Goal: Information Seeking & Learning: Learn about a topic

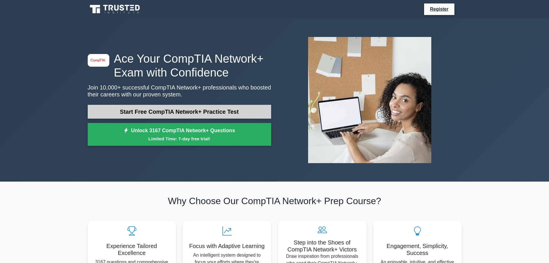
click at [173, 111] on link "Start Free CompTIA Network+ Practice Test" at bounding box center [179, 112] width 183 height 14
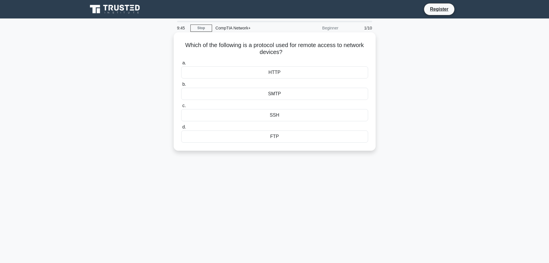
click at [253, 115] on div "SSH" at bounding box center [274, 115] width 187 height 12
click at [181, 108] on input "c. SSH" at bounding box center [181, 106] width 0 height 4
click at [268, 71] on div "Protocol analysis" at bounding box center [274, 72] width 187 height 12
click at [181, 65] on input "a. Protocol analysis" at bounding box center [181, 63] width 0 height 4
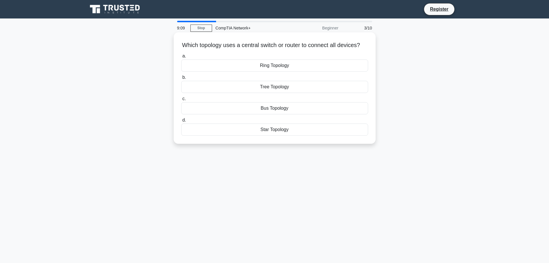
click at [280, 135] on div "Star Topology" at bounding box center [274, 129] width 187 height 12
click at [181, 122] on input "d. Star Topology" at bounding box center [181, 120] width 0 height 4
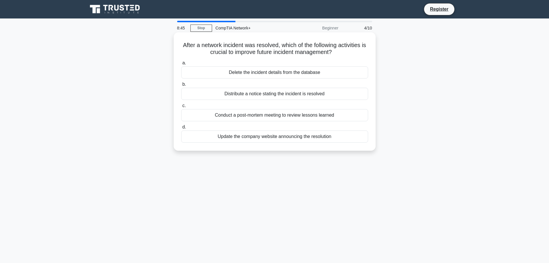
click at [273, 115] on div "Conduct a post-mortem meeting to review lessons learned" at bounding box center [274, 115] width 187 height 12
click at [181, 108] on input "c. Conduct a post-mortem meeting to review lessons learned" at bounding box center [181, 106] width 0 height 4
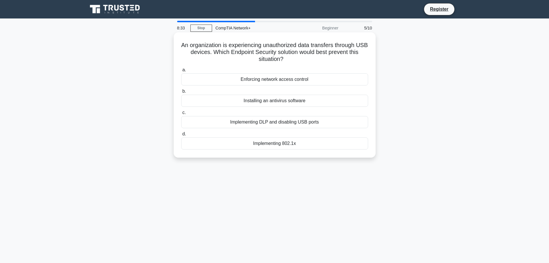
click at [322, 123] on div "Implementing DLP and disabling USB ports" at bounding box center [274, 122] width 187 height 12
click at [181, 114] on input "c. Implementing DLP and disabling USB ports" at bounding box center [181, 113] width 0 height 4
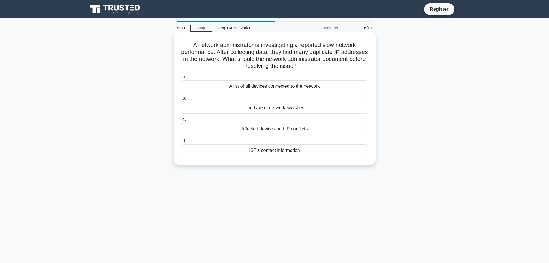
click at [280, 130] on div "Affected devices and IP conflicts" at bounding box center [274, 129] width 187 height 12
click at [181, 121] on input "c. Affected devices and IP conflicts" at bounding box center [181, 120] width 0 height 4
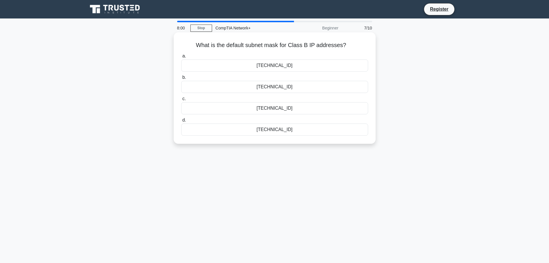
click at [302, 65] on div "255.255.0.0" at bounding box center [274, 65] width 187 height 12
click at [181, 58] on input "a. 255.255.0.0" at bounding box center [181, 56] width 0 height 4
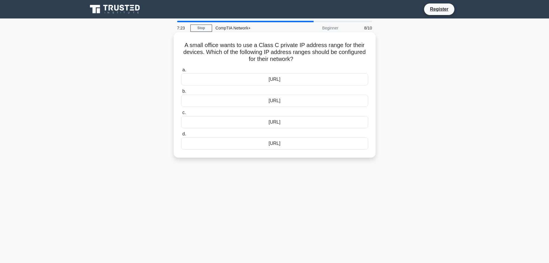
click at [312, 70] on label "a. 10.0.0.0/8" at bounding box center [274, 75] width 187 height 19
click at [181, 70] on input "a. 10.0.0.0/8" at bounding box center [181, 70] width 0 height 4
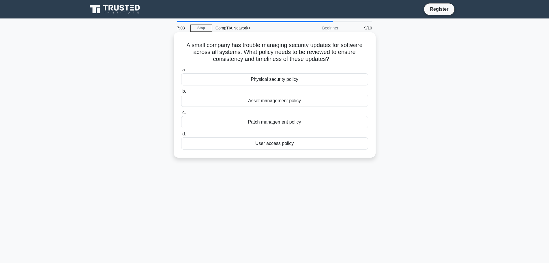
click at [310, 125] on div "Patch management policy" at bounding box center [274, 122] width 187 height 12
click at [181, 114] on input "c. Patch management policy" at bounding box center [181, 113] width 0 height 4
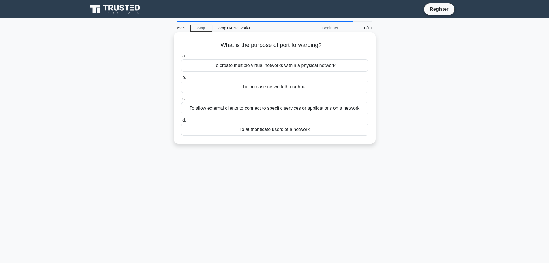
click at [279, 110] on div "To allow external clients to connect to specific services or applications on a …" at bounding box center [274, 108] width 187 height 12
click at [181, 101] on input "c. To allow external clients to connect to specific services or applications on…" at bounding box center [181, 99] width 0 height 4
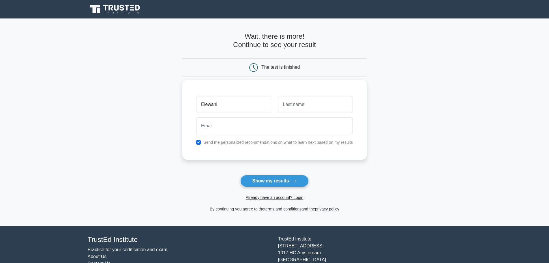
type input "Elewani"
click at [301, 102] on input "text" at bounding box center [315, 104] width 75 height 17
type input "Ramanzi"
click at [278, 130] on input "email" at bounding box center [274, 125] width 157 height 17
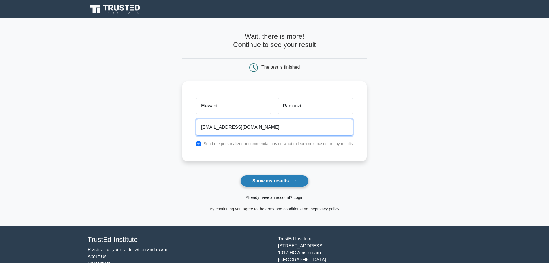
type input "e.ramanzie@gmail.com"
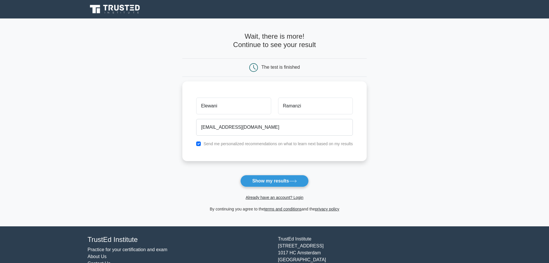
click at [259, 181] on button "Show my results" at bounding box center [274, 181] width 68 height 12
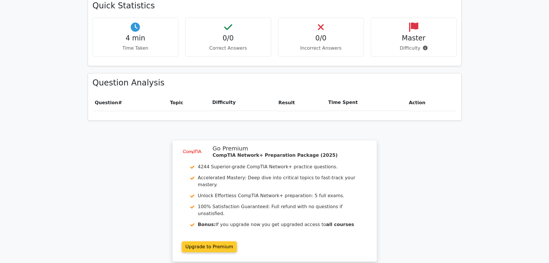
scroll to position [343, 0]
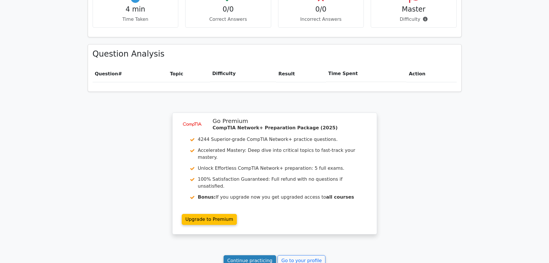
click at [267, 255] on link "Continue practicing" at bounding box center [249, 260] width 53 height 11
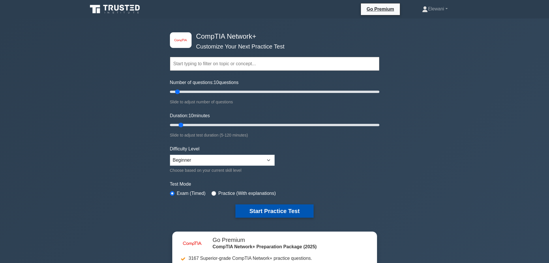
click at [263, 213] on button "Start Practice Test" at bounding box center [274, 210] width 78 height 13
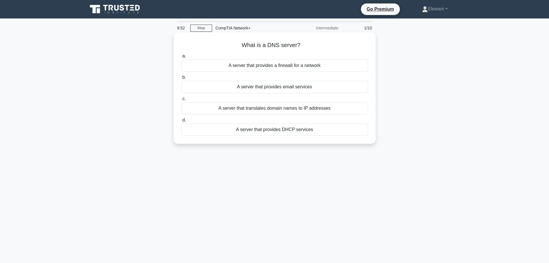
click at [334, 110] on div "A server that translates domain names to IP addresses" at bounding box center [274, 108] width 187 height 12
click at [181, 101] on input "c. A server that translates domain names to IP addresses" at bounding box center [181, 99] width 0 height 4
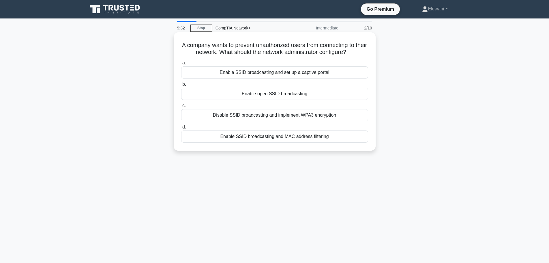
click at [274, 116] on div "Disable SSID broadcasting and implement WPA3 encryption" at bounding box center [274, 115] width 187 height 12
click at [181, 108] on input "c. Disable SSID broadcasting and implement WPA3 encryption" at bounding box center [181, 106] width 0 height 4
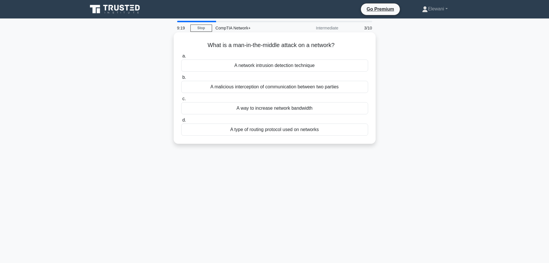
click at [312, 89] on div "A malicious interception of communication between two parties" at bounding box center [274, 87] width 187 height 12
click at [181, 79] on input "b. A malicious interception of communication between two parties" at bounding box center [181, 78] width 0 height 4
click at [325, 107] on div "To connect multiple devices on a single network" at bounding box center [274, 108] width 187 height 12
click at [181, 101] on input "c. To connect multiple devices on a single network" at bounding box center [181, 99] width 0 height 4
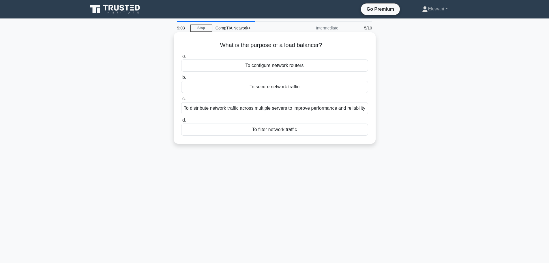
click at [296, 112] on div "To distribute network traffic across multiple servers to improve performance an…" at bounding box center [274, 108] width 187 height 12
click at [181, 101] on input "c. To distribute network traffic across multiple servers to improve performance…" at bounding box center [181, 99] width 0 height 4
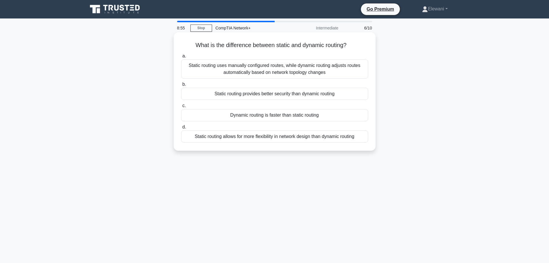
click at [292, 66] on div "Static routing uses manually configured routes, while dynamic routing adjusts r…" at bounding box center [274, 68] width 187 height 19
click at [181, 58] on input "a. Static routing uses manually configured routes, while dynamic routing adjust…" at bounding box center [181, 56] width 0 height 4
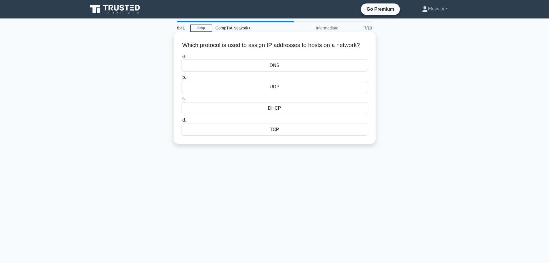
click at [277, 114] on div "DHCP" at bounding box center [274, 108] width 187 height 12
click at [181, 101] on input "c. DHCP" at bounding box center [181, 99] width 0 height 4
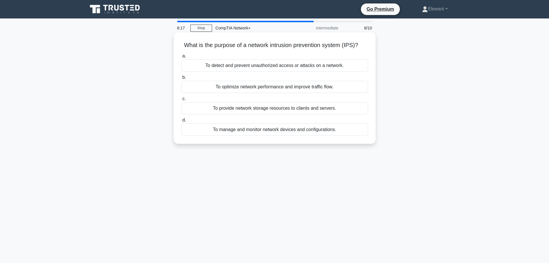
click at [314, 65] on div "To detect and prevent unauthorized access or attacks on a network." at bounding box center [274, 65] width 187 height 12
click at [181, 58] on input "a. To detect and prevent unauthorized access or attacks on a network." at bounding box center [181, 56] width 0 height 4
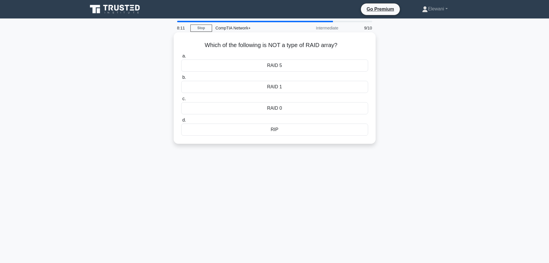
click at [278, 125] on div "RIP" at bounding box center [274, 129] width 187 height 12
click at [181, 122] on input "d. RIP" at bounding box center [181, 120] width 0 height 4
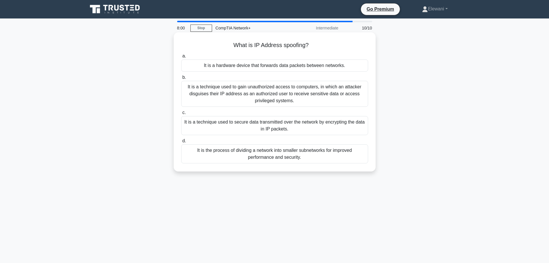
click at [256, 89] on div "It is a technique used to gain unauthorized access to computers, in which an at…" at bounding box center [274, 94] width 187 height 26
click at [181, 79] on input "b. It is a technique used to gain unauthorized access to computers, in which an…" at bounding box center [181, 78] width 0 height 4
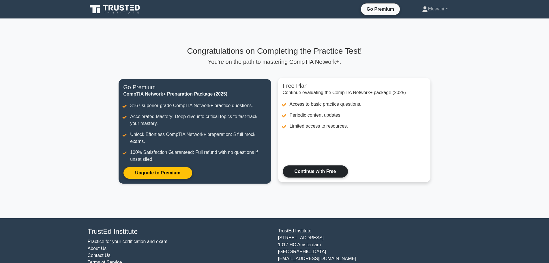
click at [326, 166] on link "Continue with Free" at bounding box center [315, 171] width 65 height 12
